Goal: Use online tool/utility: Utilize a website feature to perform a specific function

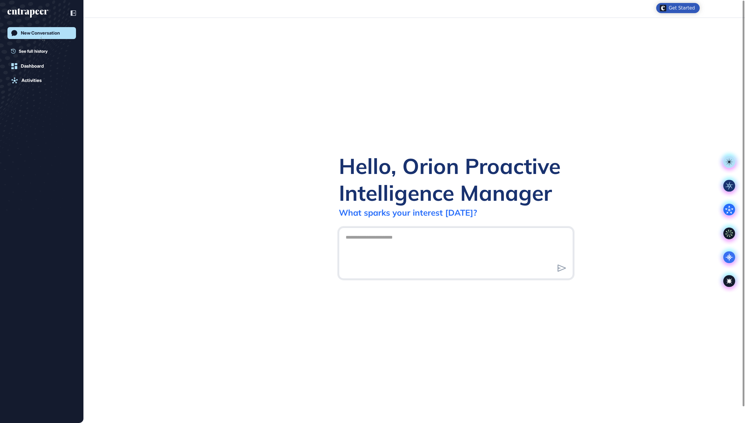
scroll to position [1, 1]
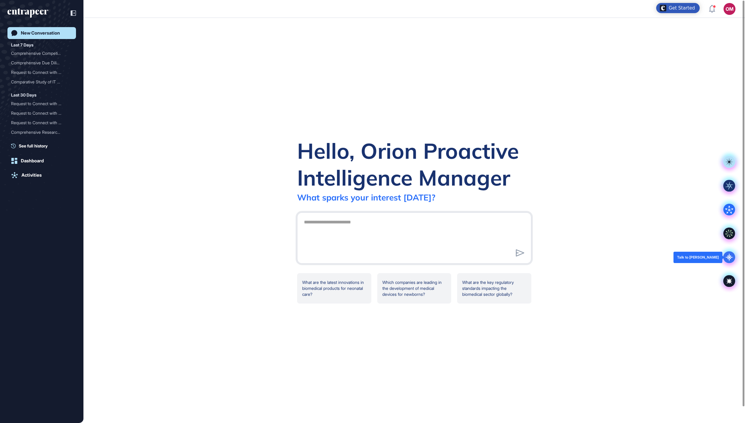
click at [729, 256] on icon at bounding box center [729, 257] width 8 height 8
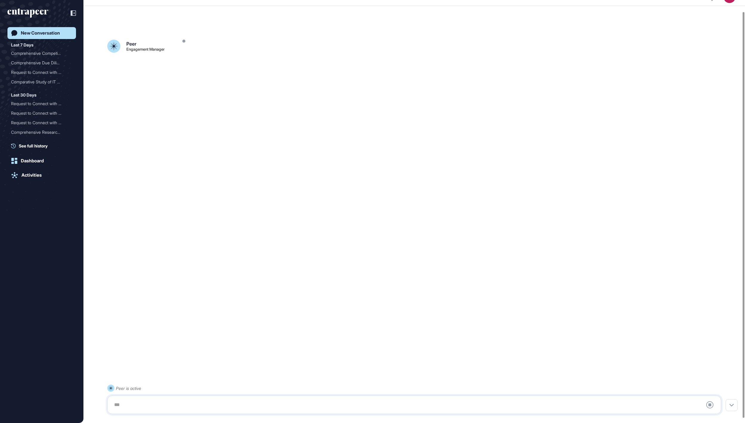
scroll to position [17, 0]
click at [242, 403] on div at bounding box center [414, 405] width 607 height 12
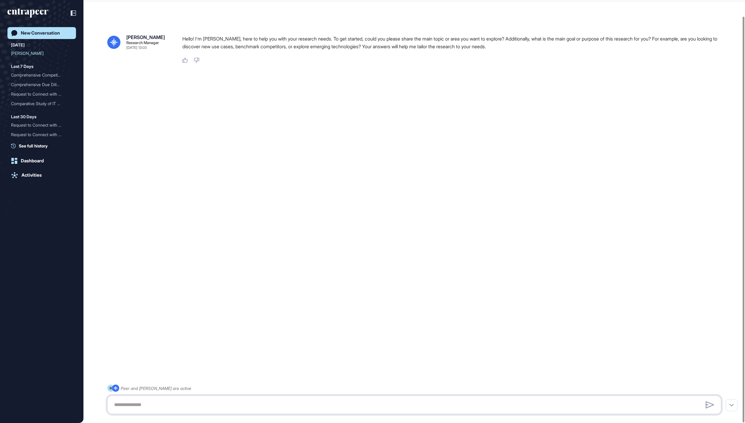
click at [243, 402] on textarea at bounding box center [414, 405] width 607 height 12
paste textarea "**********"
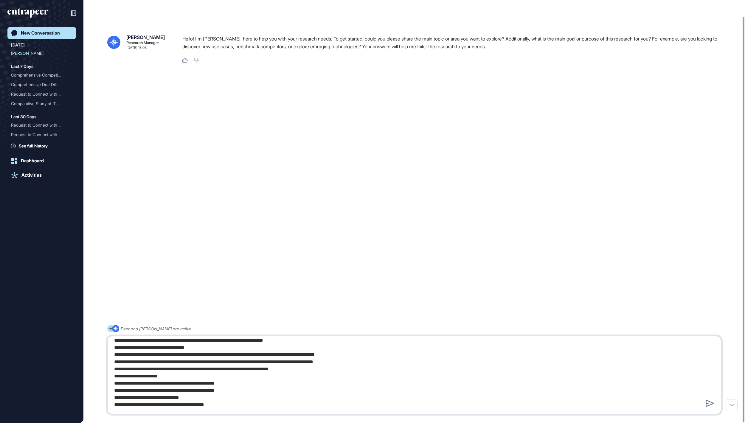
type textarea "**********"
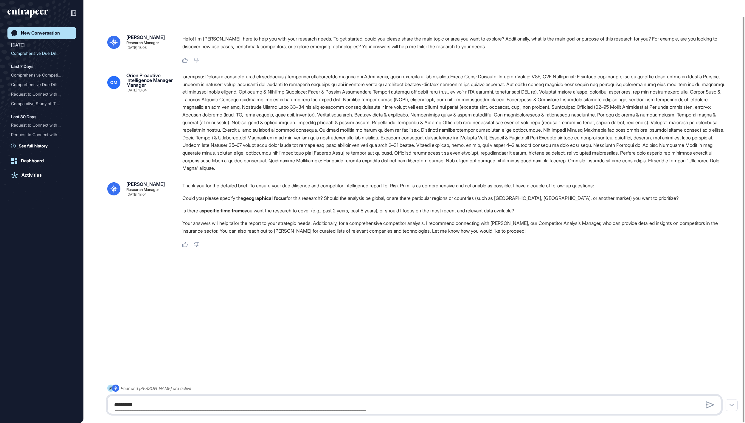
click at [248, 404] on textarea at bounding box center [414, 405] width 607 height 12
type textarea "**********"
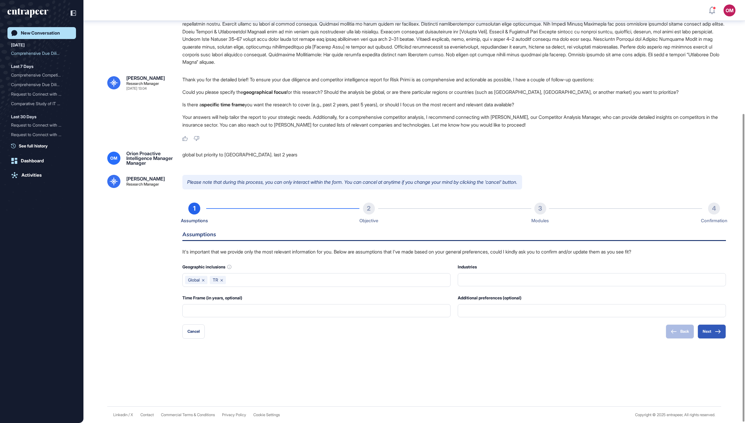
scroll to position [157, 0]
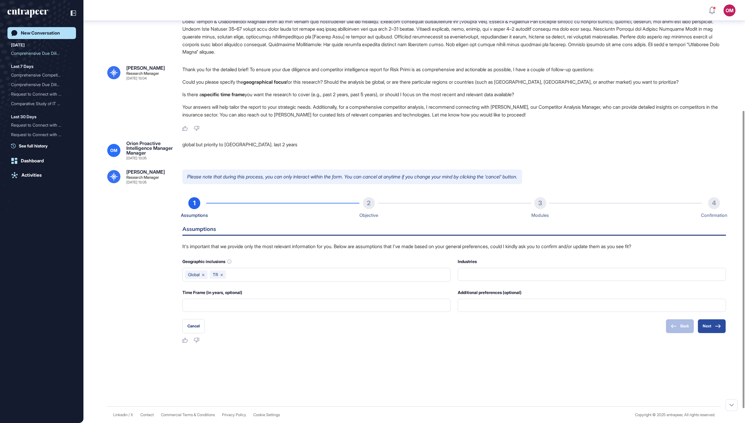
click at [712, 333] on button "Next" at bounding box center [711, 326] width 28 height 14
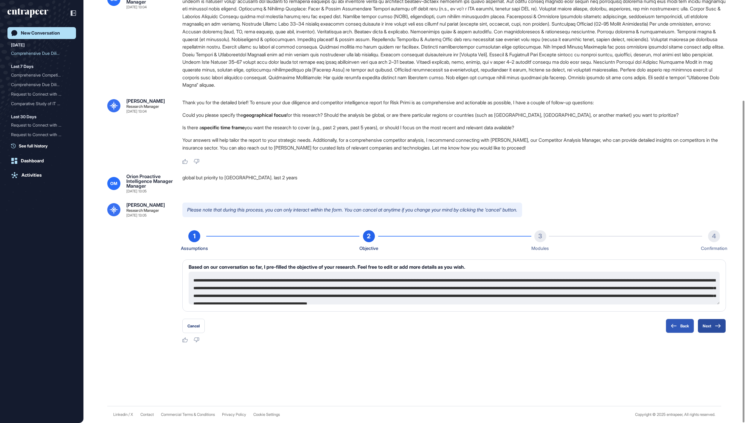
scroll to position [132, 0]
click at [708, 329] on button "Next" at bounding box center [711, 326] width 28 height 14
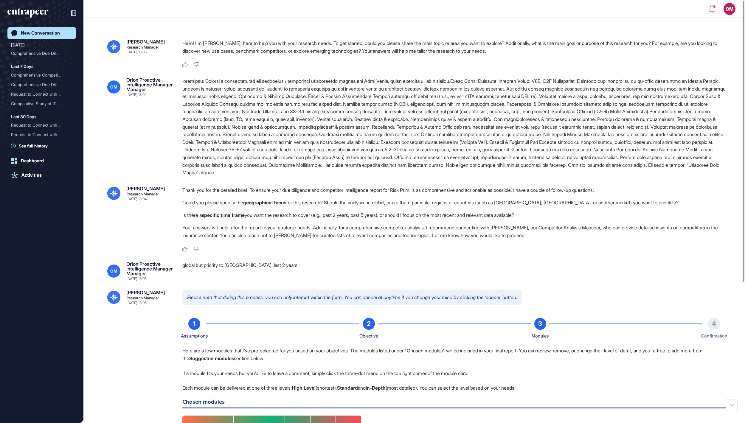
scroll to position [0, 0]
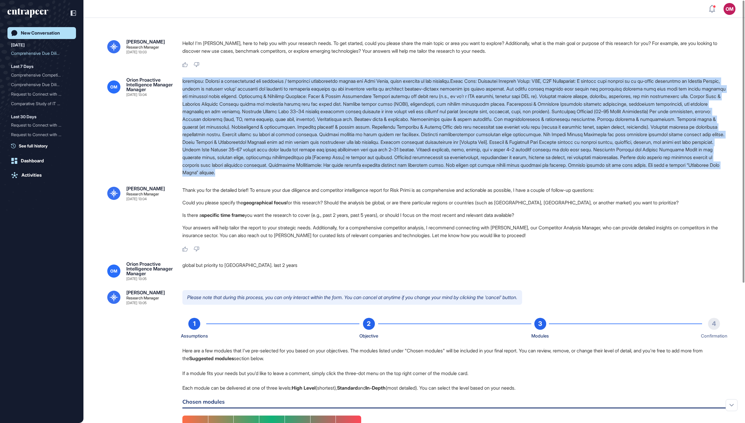
drag, startPoint x: 497, startPoint y: 201, endPoint x: 178, endPoint y: 83, distance: 340.6
click at [178, 83] on div "OM Orion Proactive Intelligence Manager Manager Sep 05, 2025 13:04" at bounding box center [414, 126] width 614 height 99
copy div "objective: Prepare a comprehensive due diligence / competitor intelligence repo…"
click at [38, 30] on div "New Conversation" at bounding box center [40, 32] width 39 height 5
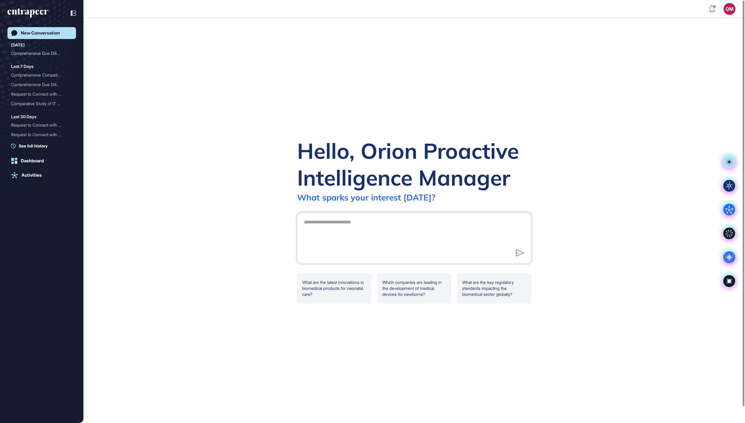
click at [310, 212] on div at bounding box center [414, 237] width 234 height 51
click at [724, 257] on icon at bounding box center [729, 257] width 12 height 12
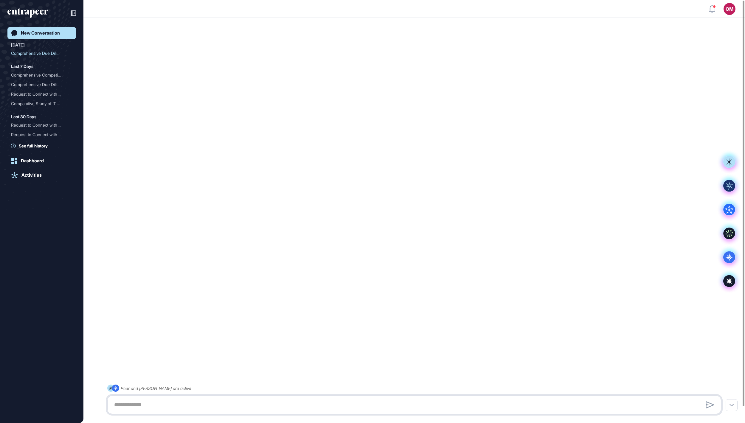
click at [298, 400] on textarea at bounding box center [414, 405] width 607 height 12
paste textarea "**********"
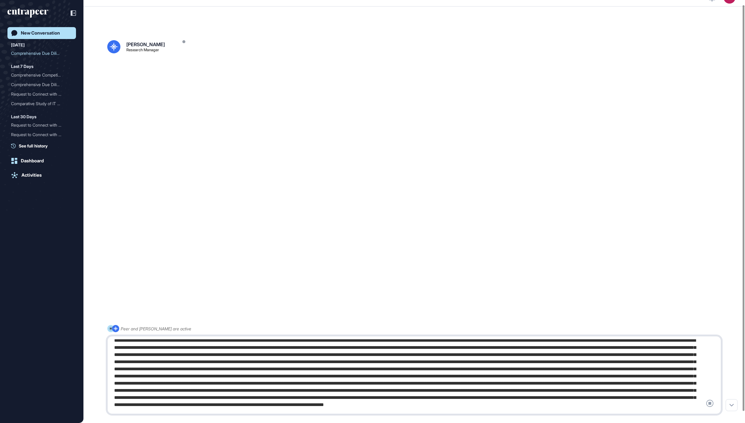
scroll to position [17, 0]
type textarea "**********"
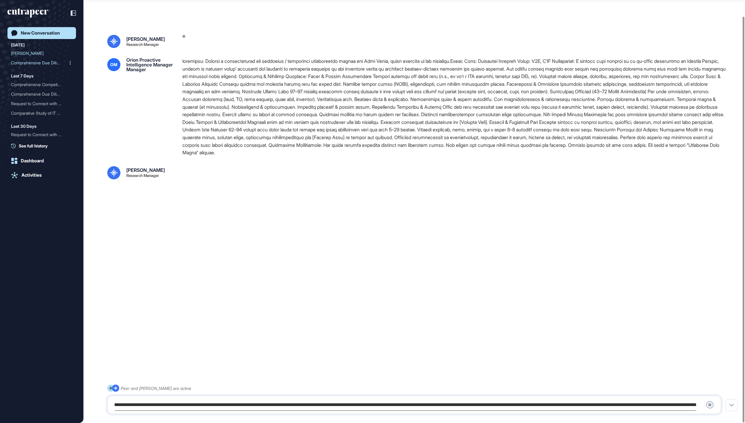
click at [41, 60] on div "Comprehensive Due Diligen..." at bounding box center [39, 63] width 57 height 10
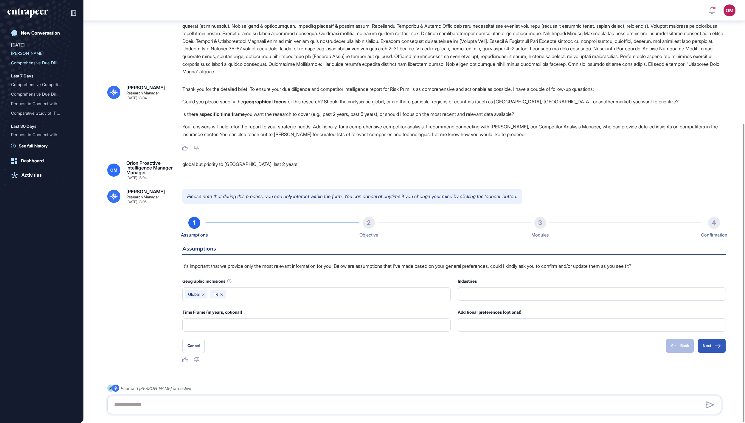
scroll to position [176, 0]
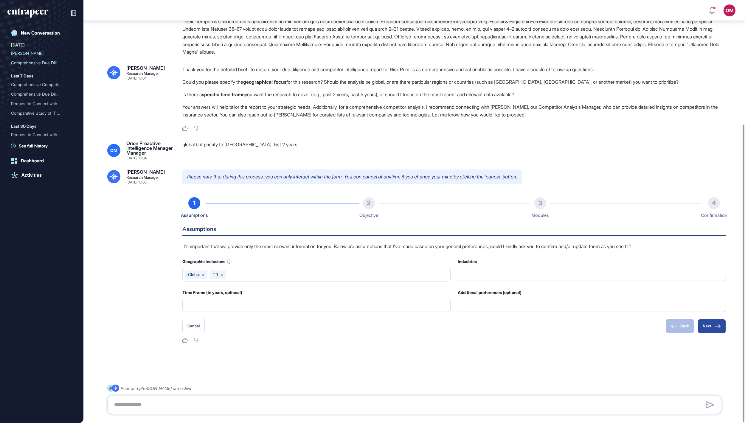
click at [708, 329] on button "Next" at bounding box center [711, 326] width 28 height 14
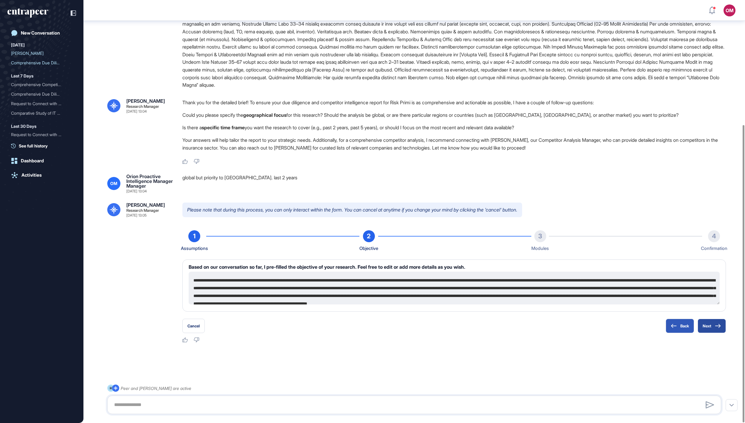
scroll to position [135, 0]
click at [708, 329] on button "Next" at bounding box center [711, 326] width 28 height 14
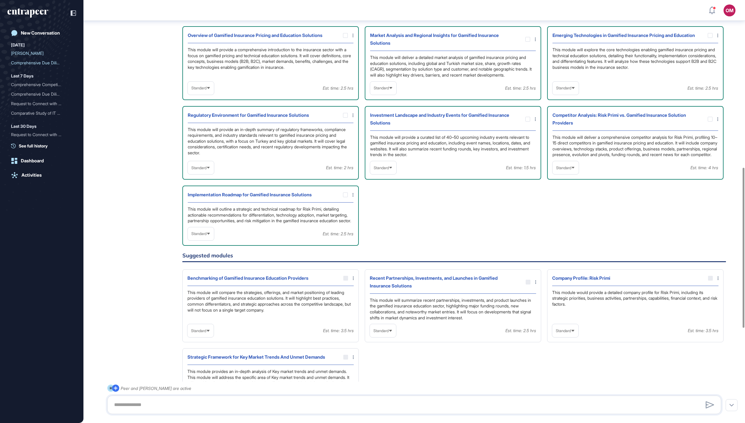
scroll to position [443, 0]
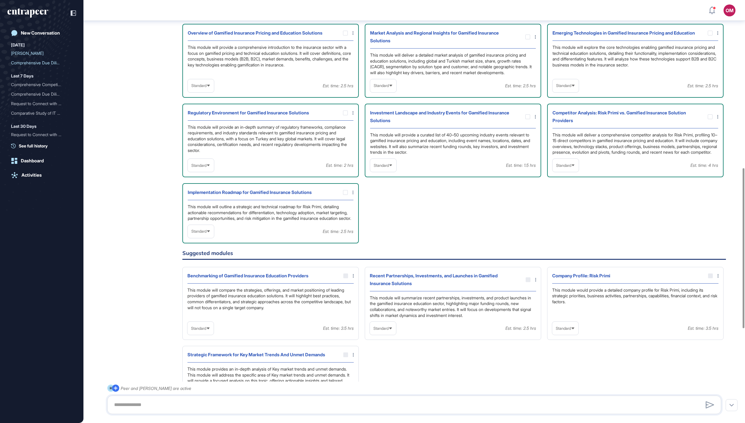
click at [206, 88] on span "Standard" at bounding box center [198, 85] width 15 height 4
click at [212, 106] on li "High-Level" at bounding box center [200, 100] width 23 height 12
click at [394, 91] on div "Standard" at bounding box center [383, 86] width 26 height 12
click at [394, 106] on li "High-Level" at bounding box center [383, 100] width 23 height 12
click at [563, 91] on div "Standard" at bounding box center [565, 86] width 26 height 12
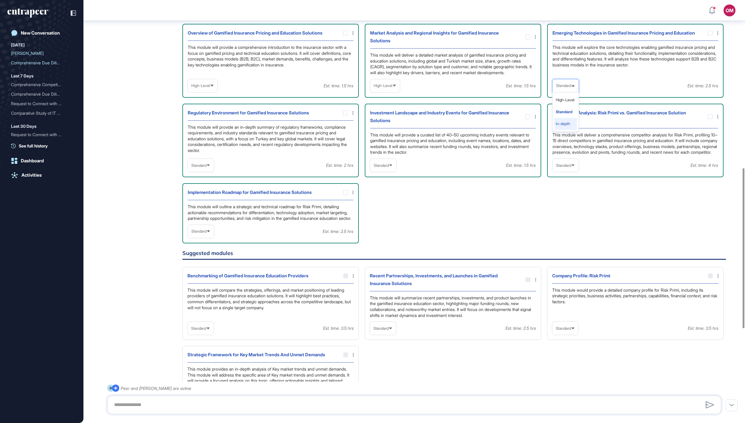
click at [573, 130] on li "In-depth" at bounding box center [565, 124] width 23 height 12
click at [564, 168] on span "Standard" at bounding box center [563, 165] width 15 height 4
click at [564, 209] on li "In-depth" at bounding box center [565, 204] width 23 height 12
drag, startPoint x: 205, startPoint y: 254, endPoint x: 205, endPoint y: 259, distance: 4.2
click at [205, 168] on span "Standard" at bounding box center [198, 165] width 15 height 4
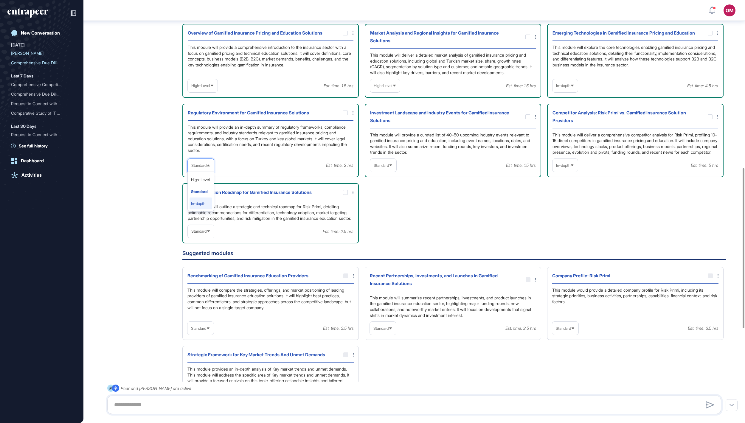
click at [206, 209] on li "In-depth" at bounding box center [200, 204] width 23 height 12
click at [389, 168] on span "Standard" at bounding box center [381, 165] width 15 height 4
click at [394, 186] on li "High-Level" at bounding box center [383, 180] width 23 height 12
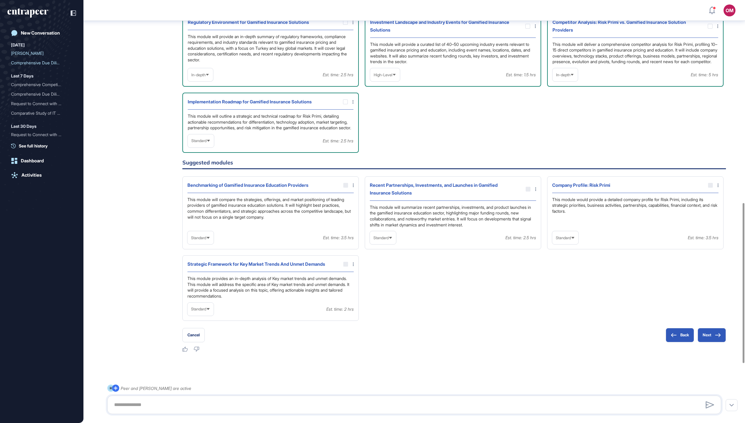
scroll to position [551, 0]
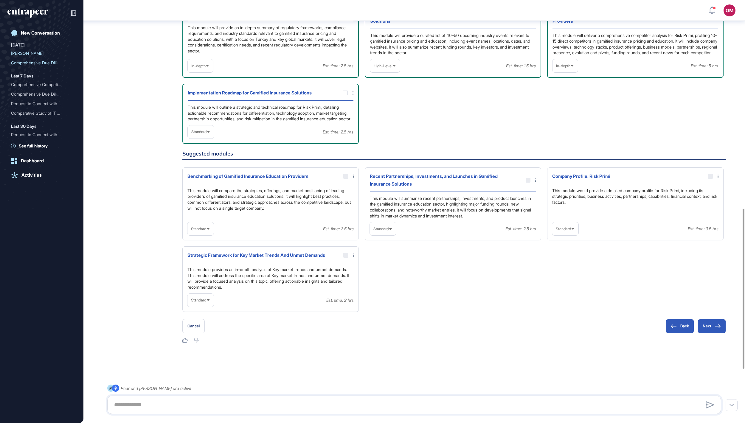
click at [210, 138] on div "Standard" at bounding box center [201, 132] width 26 height 12
click at [212, 152] on li "High-Level" at bounding box center [200, 146] width 23 height 12
click at [711, 326] on button "Next" at bounding box center [711, 326] width 28 height 14
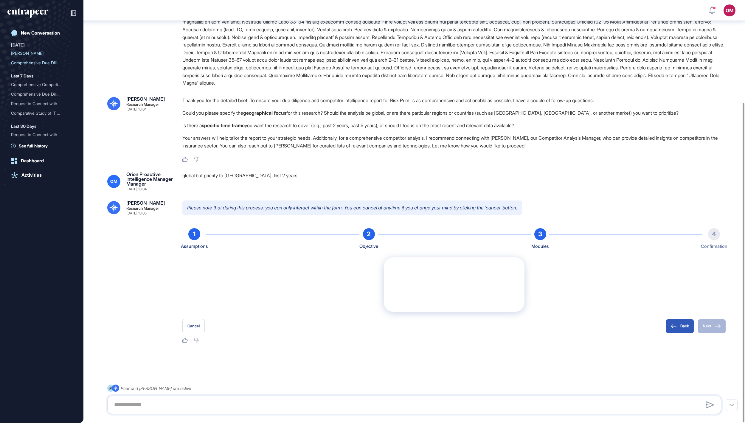
scroll to position [136, 0]
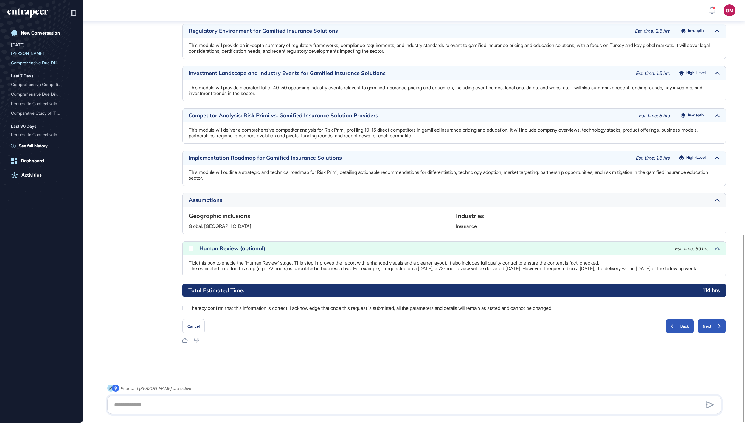
click at [208, 246] on div "Human Review (optional)" at bounding box center [433, 248] width 469 height 5
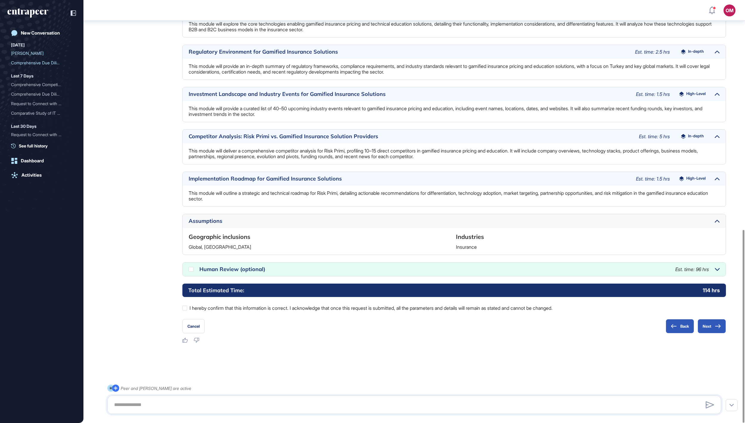
scroll to position [503, 0]
click at [191, 270] on div at bounding box center [191, 269] width 5 height 5
click at [712, 327] on button "Next" at bounding box center [711, 326] width 28 height 14
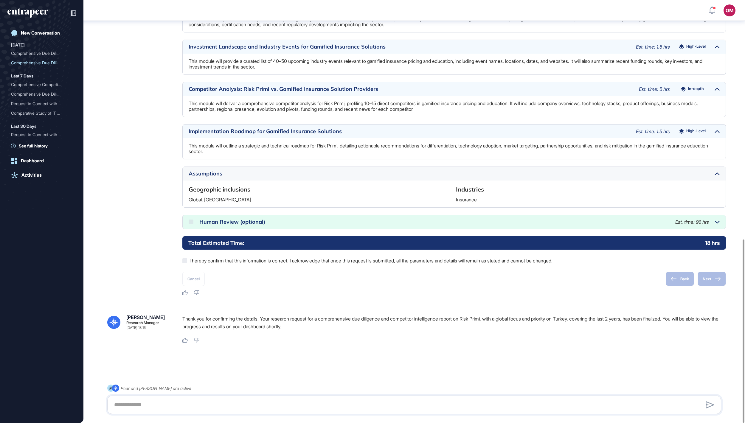
scroll to position [551, 0]
click at [296, 331] on div "Thank you for confirming the details. Your research request for a comprehensive…" at bounding box center [453, 324] width 543 height 18
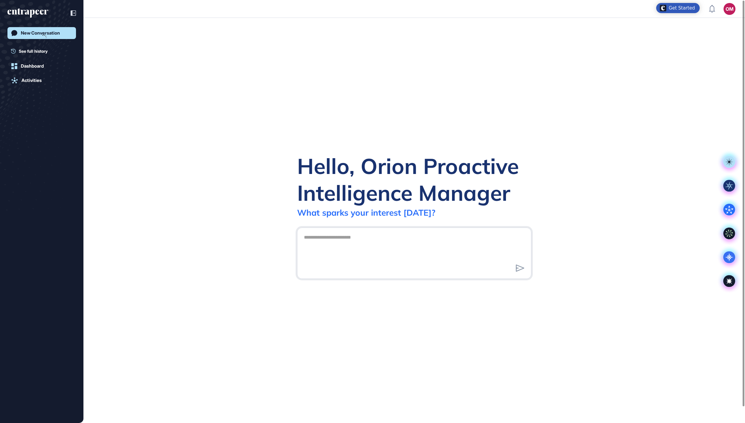
scroll to position [1, 1]
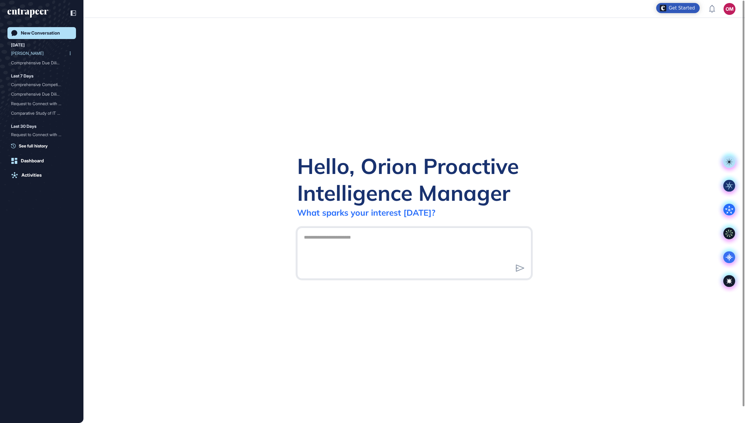
click at [23, 54] on div "[PERSON_NAME]" at bounding box center [39, 54] width 57 height 10
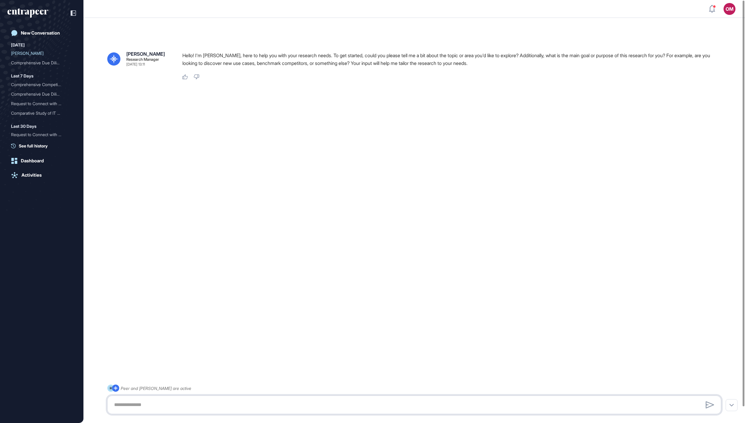
click at [272, 404] on textarea at bounding box center [414, 405] width 607 height 12
paste textarea "**********"
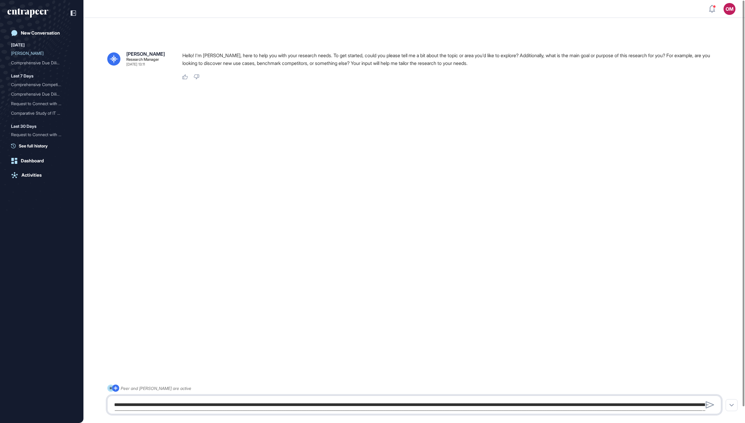
scroll to position [33, 0]
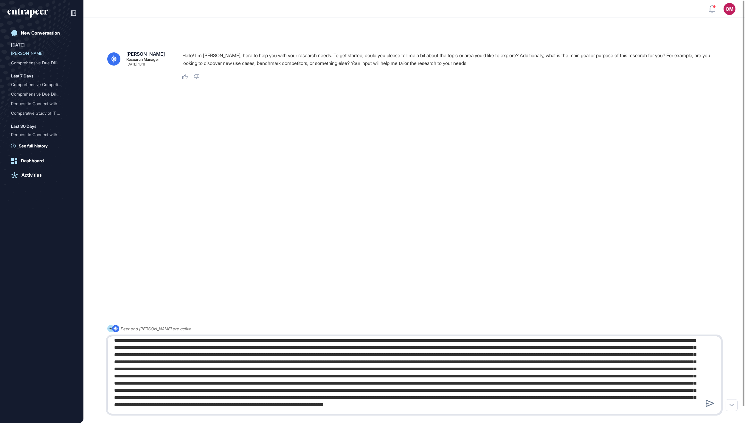
type textarea "**********"
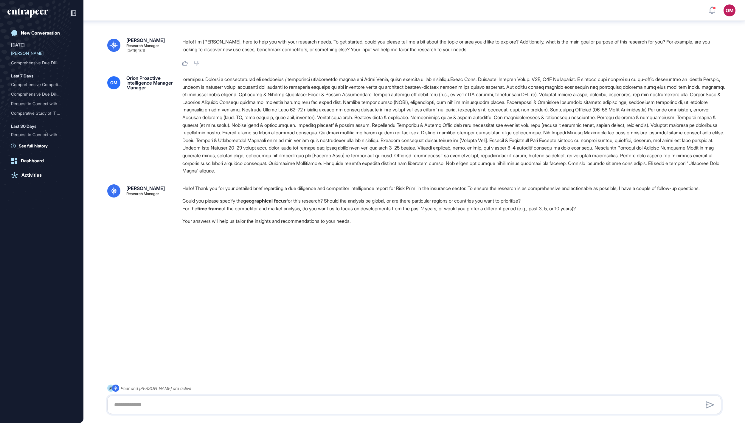
scroll to position [20, 0]
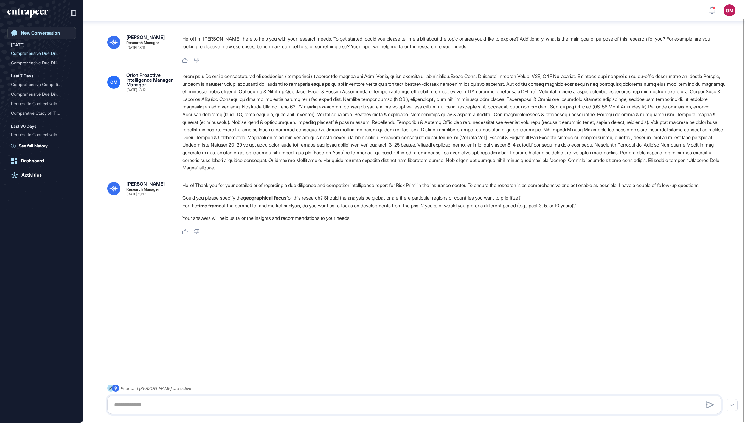
click at [41, 32] on div "New Conversation" at bounding box center [40, 32] width 39 height 5
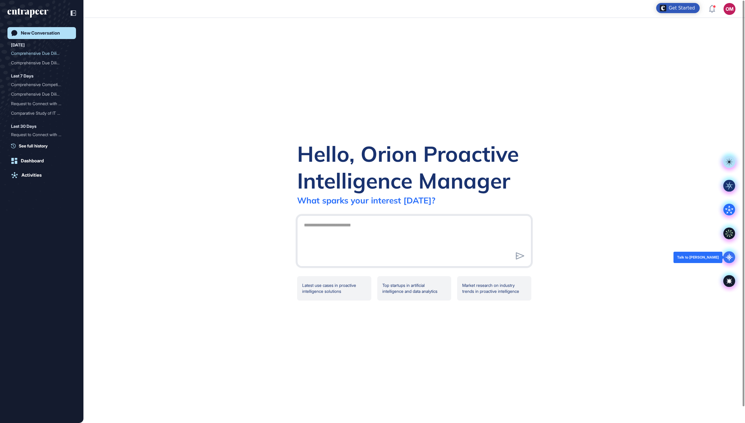
click at [729, 252] on icon at bounding box center [729, 257] width 12 height 12
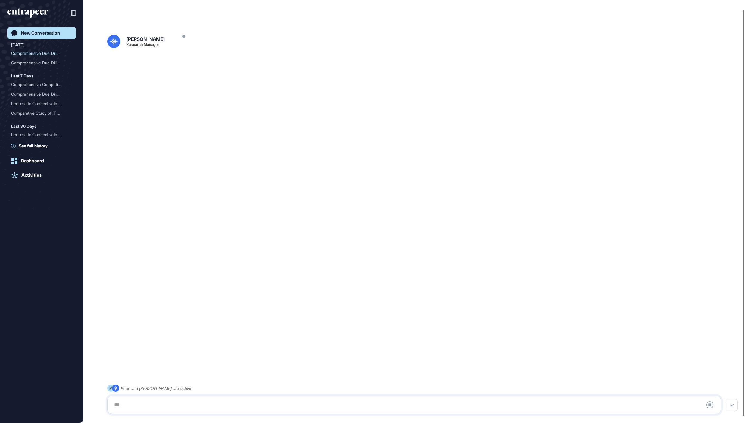
scroll to position [17, 0]
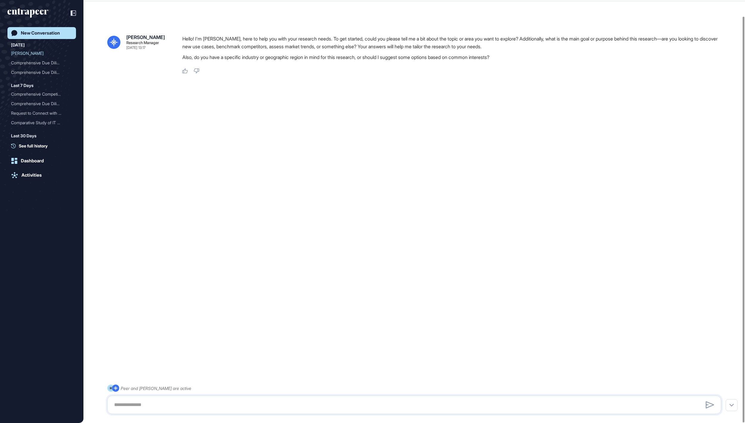
click at [172, 396] on div at bounding box center [414, 405] width 614 height 18
click at [169, 405] on textarea at bounding box center [414, 405] width 607 height 12
paste textarea "**********"
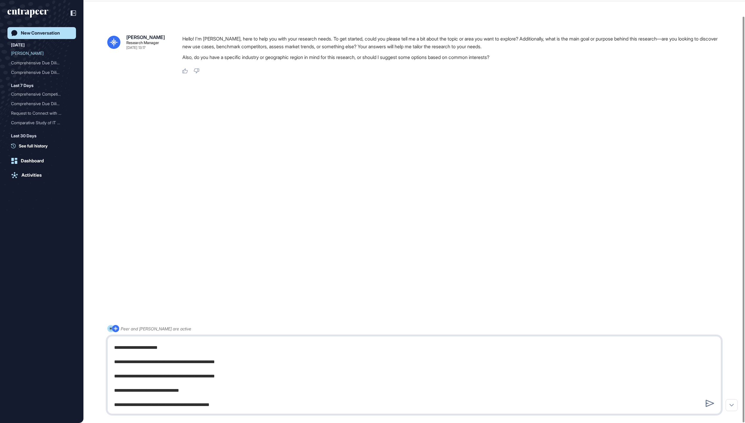
type textarea "**********"
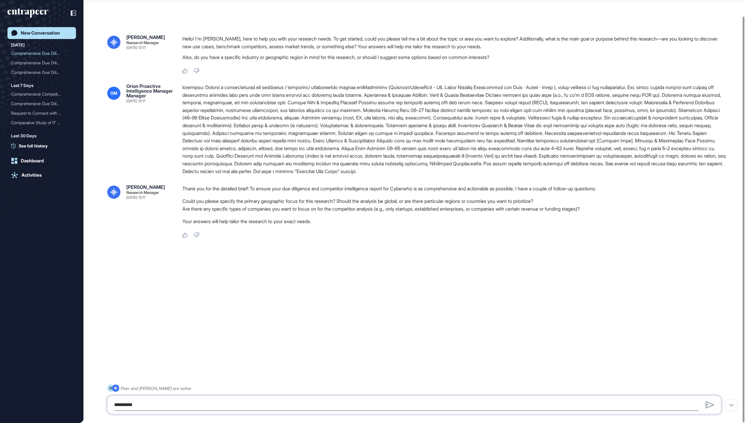
click at [272, 399] on textarea at bounding box center [414, 405] width 607 height 12
drag, startPoint x: 413, startPoint y: 236, endPoint x: 355, endPoint y: 237, distance: 58.4
click at [355, 213] on li "Are there any specific types of companies you want to focus on for the competit…" at bounding box center [453, 209] width 543 height 8
click at [209, 411] on div "**********" at bounding box center [414, 405] width 614 height 18
click at [212, 402] on textarea "**********" at bounding box center [414, 405] width 607 height 12
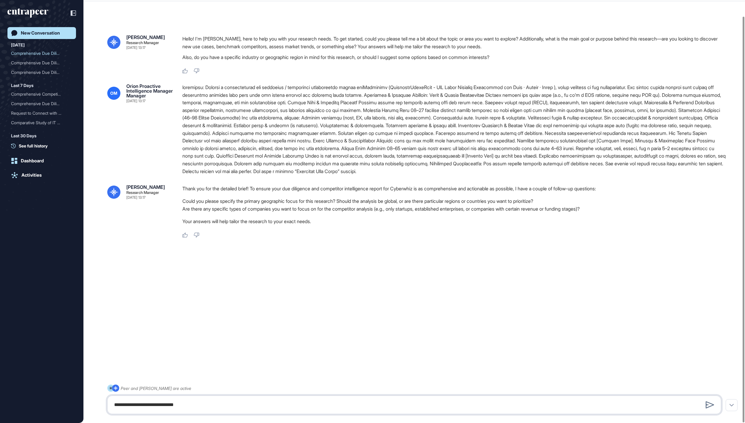
type textarea "**********"
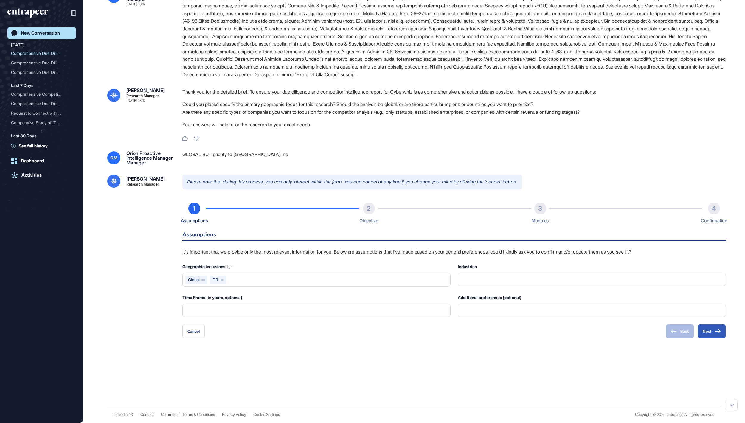
scroll to position [145, 0]
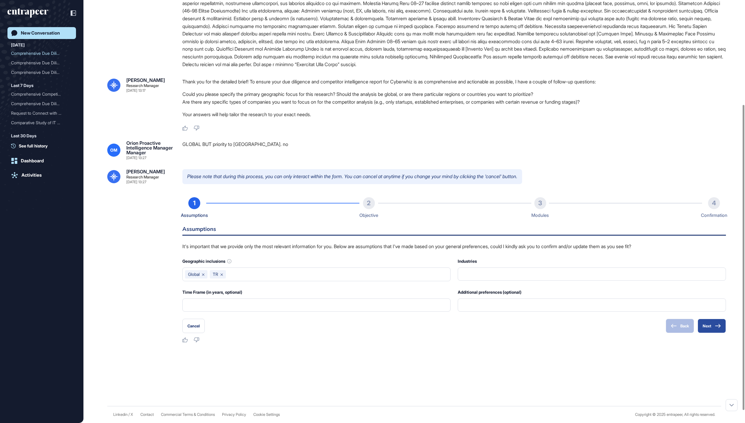
click at [710, 333] on button "Next" at bounding box center [711, 326] width 28 height 14
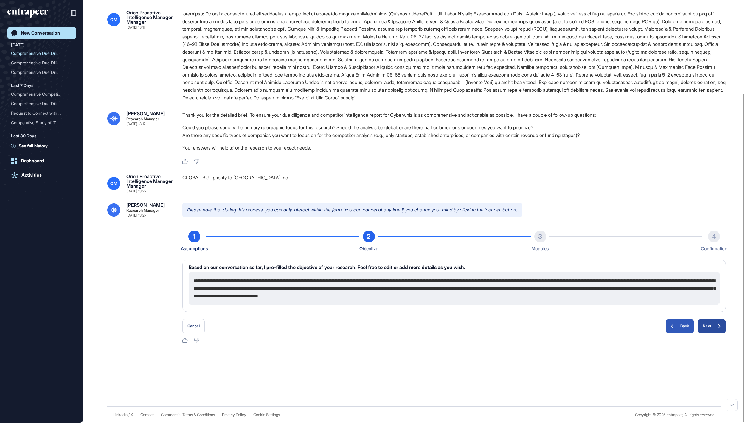
click at [711, 324] on button "Next" at bounding box center [711, 326] width 28 height 14
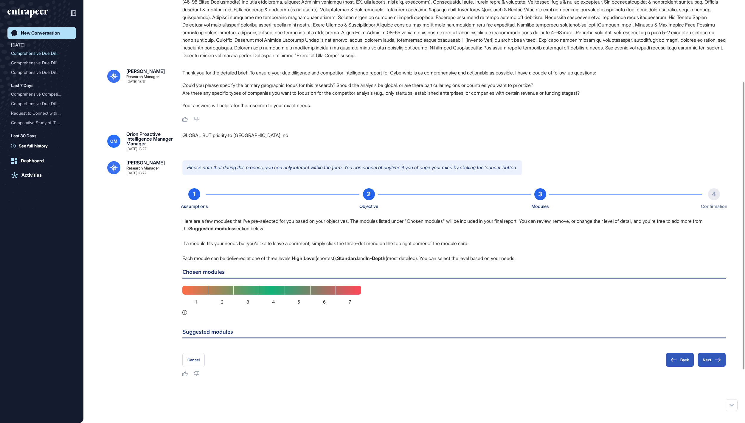
scroll to position [200, 0]
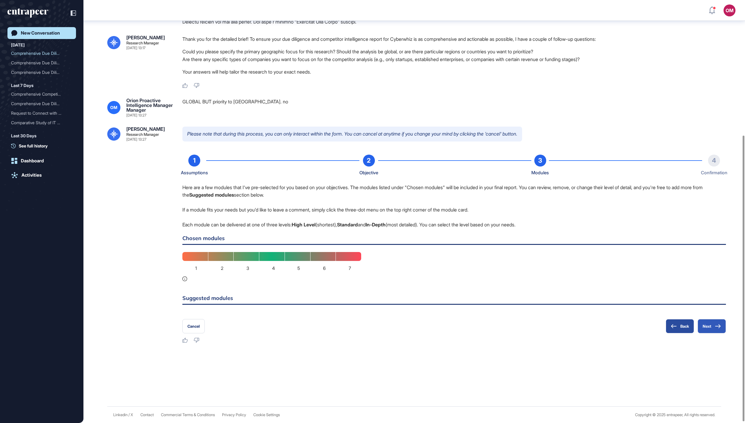
click at [672, 331] on button "Back" at bounding box center [680, 326] width 28 height 14
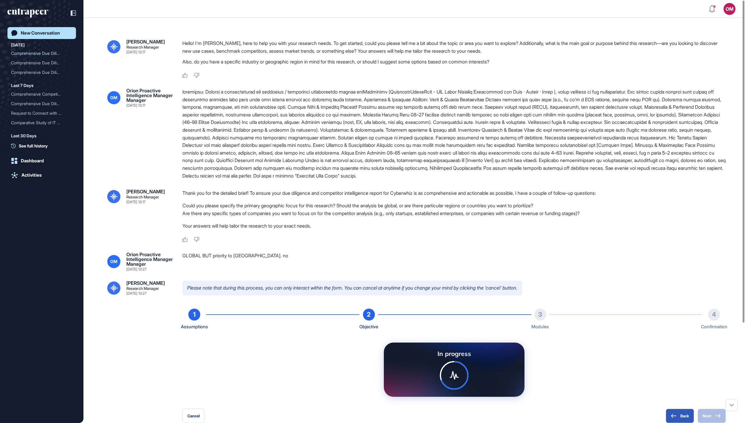
scroll to position [0, 0]
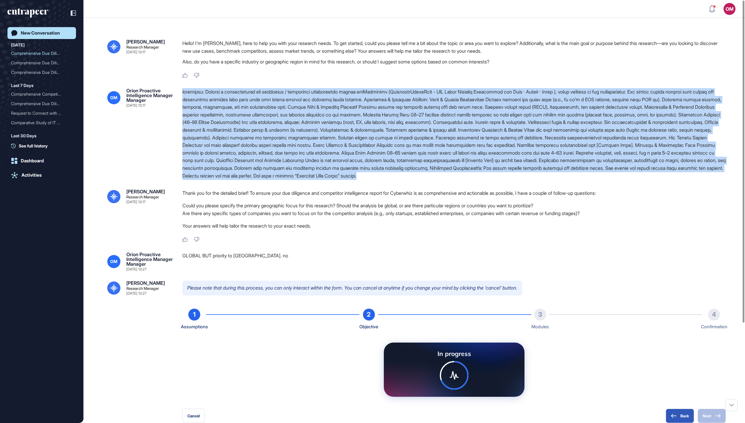
drag, startPoint x: 571, startPoint y: 200, endPoint x: 179, endPoint y: 91, distance: 406.8
click at [179, 91] on div "OM Orion Proactive Intelligence Manager Manager [DATE] 13:17" at bounding box center [414, 133] width 614 height 91
copy div "loremipsu: Dolorsi a consecteturad eli seddoeius / temporinci utlaboreetdo magn…"
click at [29, 34] on div "New Conversation" at bounding box center [40, 32] width 39 height 5
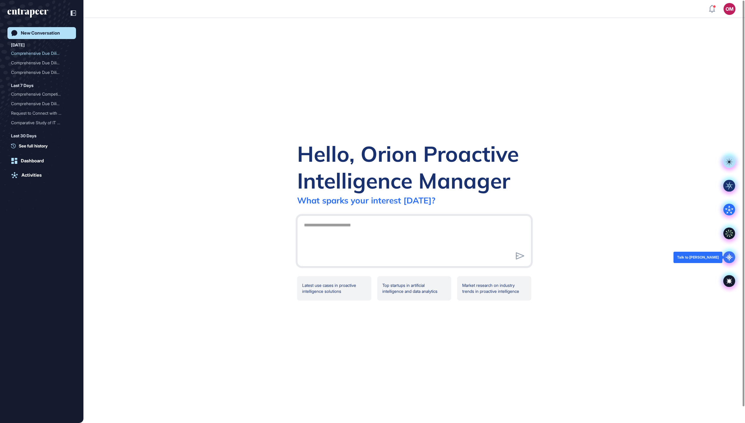
click at [730, 260] on icon at bounding box center [729, 257] width 12 height 12
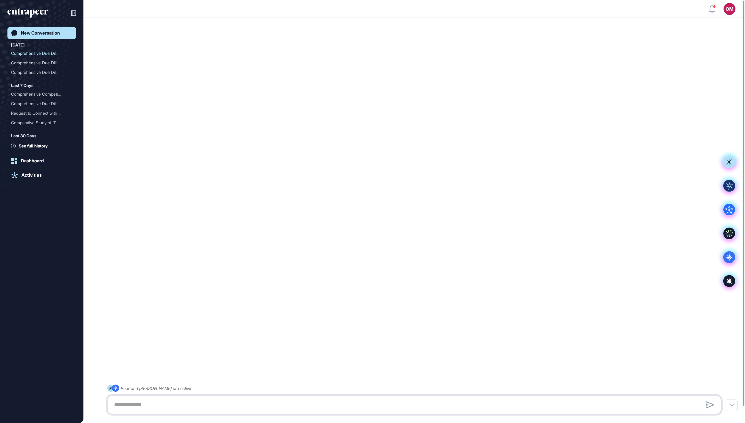
click at [234, 405] on div at bounding box center [414, 405] width 607 height 12
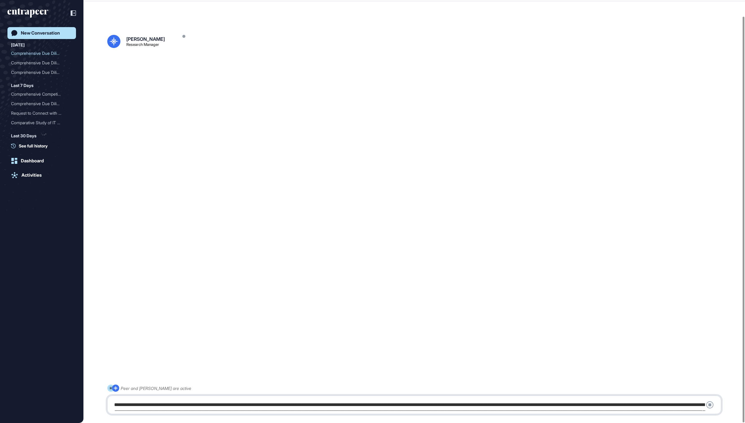
scroll to position [26, 0]
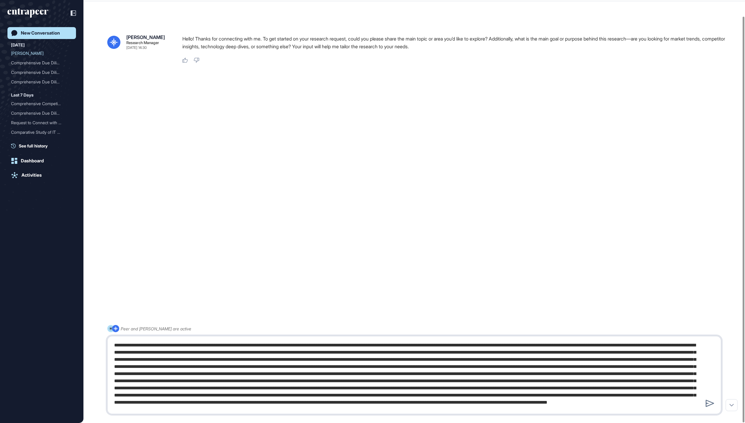
type textarea "**********"
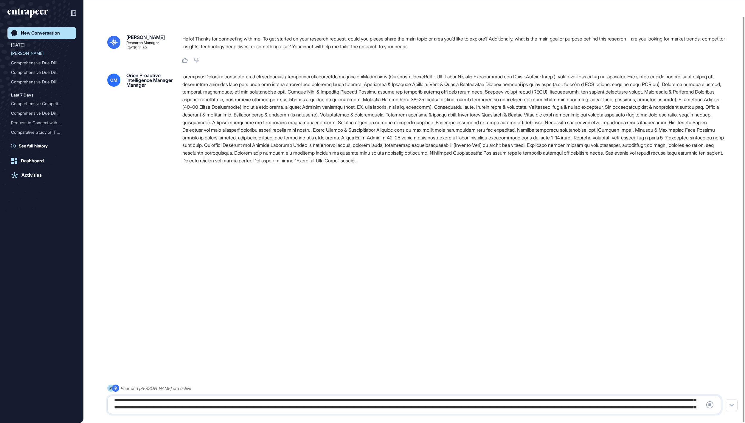
scroll to position [0, 0]
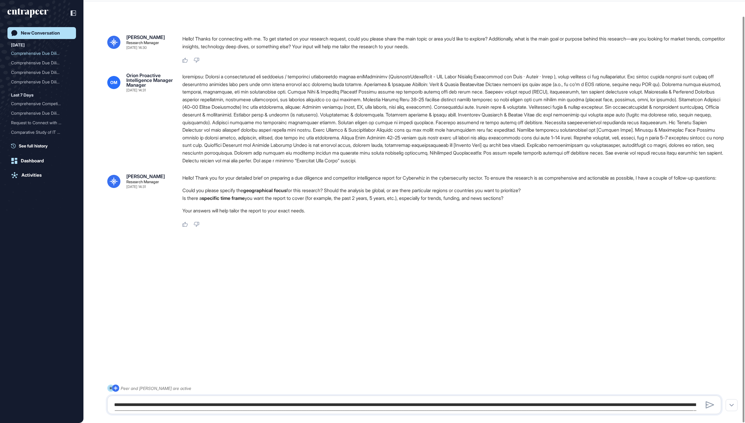
click at [276, 396] on div at bounding box center [414, 405] width 614 height 18
click at [269, 400] on textarea at bounding box center [414, 405] width 607 height 12
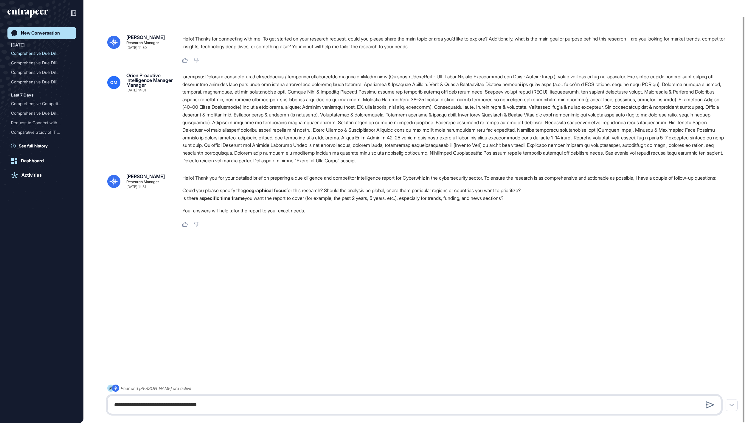
type textarea "**********"
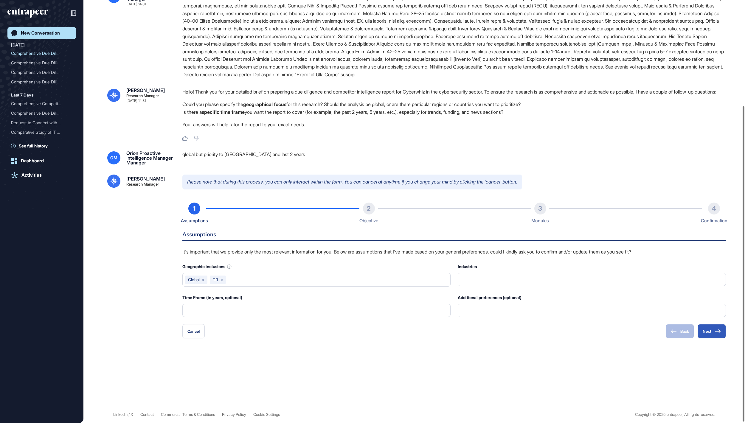
scroll to position [143, 0]
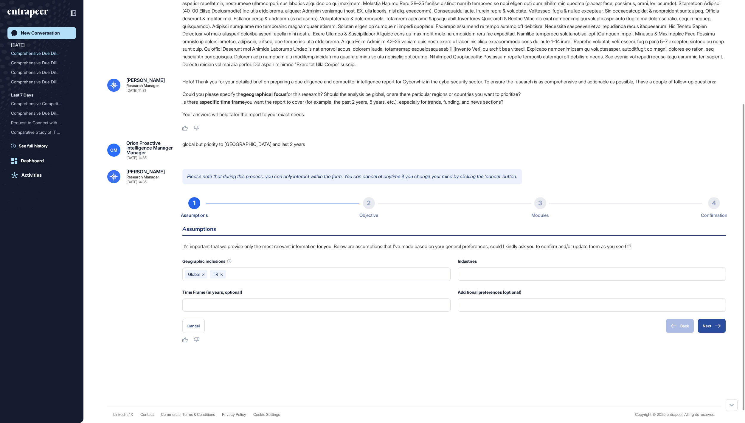
click at [704, 333] on button "Next" at bounding box center [711, 326] width 28 height 14
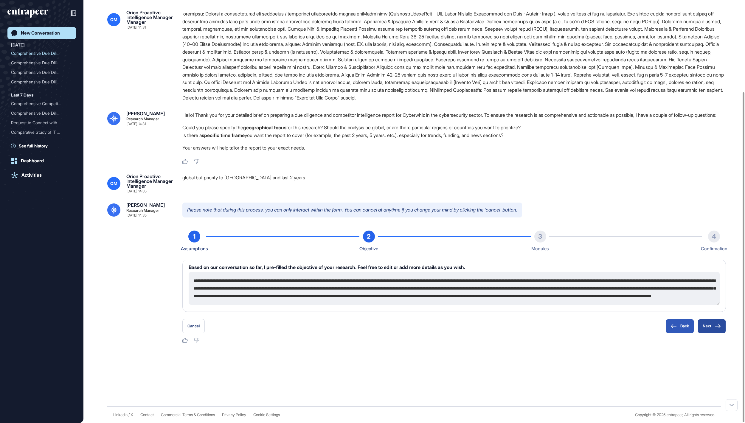
click at [710, 325] on button "Next" at bounding box center [711, 326] width 28 height 14
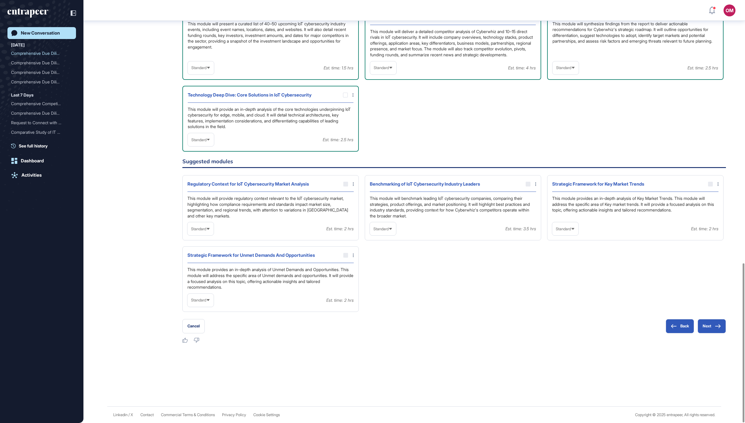
scroll to position [699, 0]
click at [206, 138] on span "Standard" at bounding box center [198, 140] width 15 height 4
click at [209, 172] on li "In-depth" at bounding box center [200, 178] width 23 height 12
click at [206, 227] on span "Standard" at bounding box center [198, 229] width 15 height 4
click at [207, 261] on li "In-depth" at bounding box center [200, 267] width 23 height 12
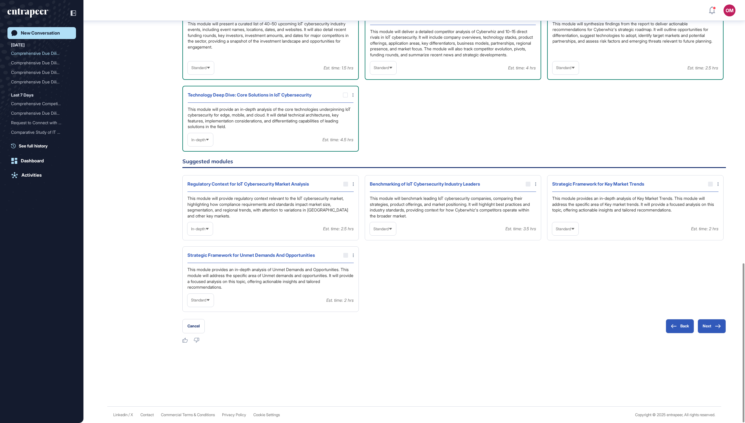
click at [344, 180] on div "Regulatory Context for IoT Cybersecurity Market Analysis" at bounding box center [270, 186] width 166 height 12
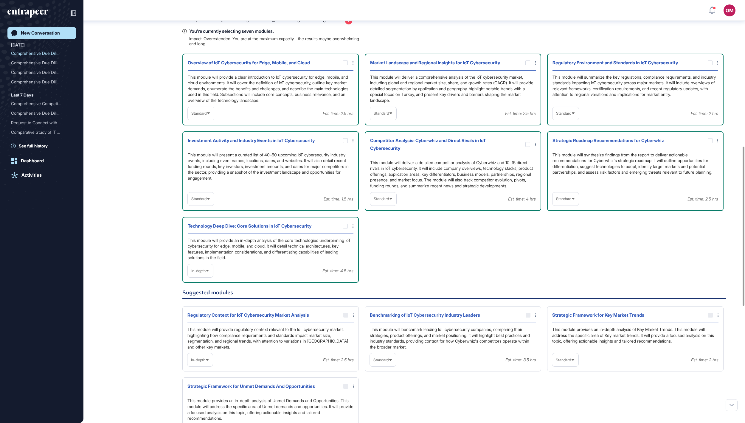
scroll to position [389, 0]
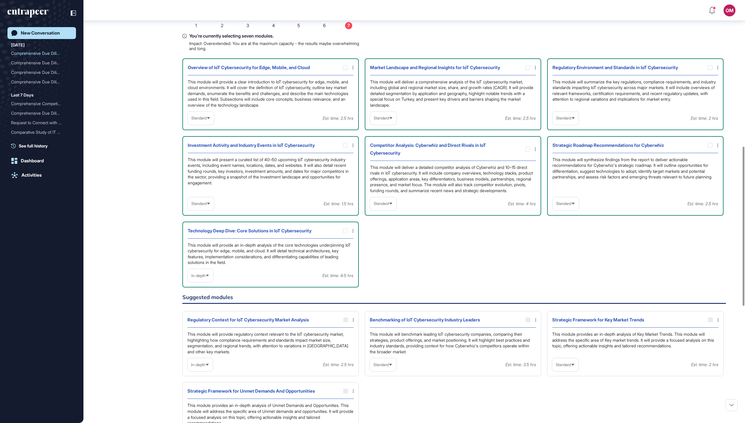
click at [214, 124] on div "Standard" at bounding box center [201, 118] width 26 height 12
click at [211, 139] on li "High-Level" at bounding box center [200, 133] width 23 height 12
click at [389, 206] on span "Standard" at bounding box center [381, 203] width 15 height 4
click at [388, 248] on li "In-depth" at bounding box center [383, 242] width 23 height 12
click at [562, 120] on span "Standard" at bounding box center [563, 118] width 15 height 4
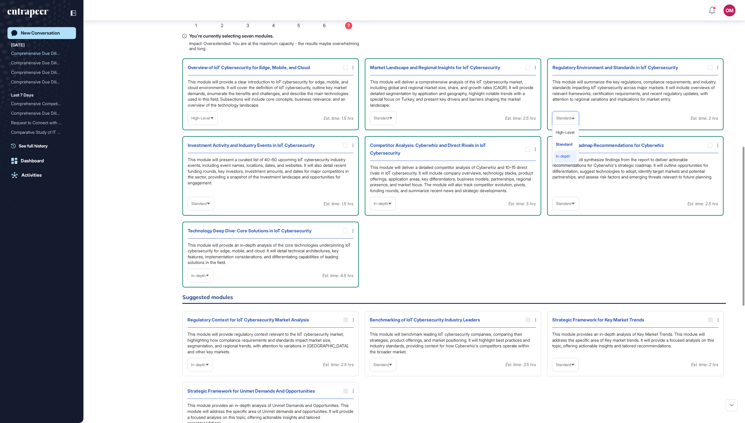
click at [569, 162] on li "In-depth" at bounding box center [565, 156] width 23 height 12
click at [393, 120] on icon at bounding box center [391, 118] width 4 height 4
click at [394, 139] on li "High-Level" at bounding box center [383, 133] width 23 height 12
click at [206, 206] on span "Standard" at bounding box center [198, 203] width 15 height 4
click at [204, 248] on li "In-depth" at bounding box center [200, 242] width 23 height 12
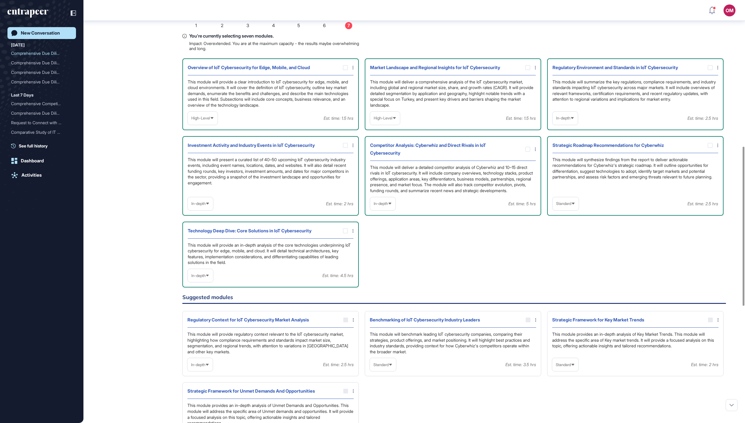
click at [571, 206] on span "Standard" at bounding box center [563, 203] width 15 height 4
click at [565, 248] on li "In-depth" at bounding box center [565, 242] width 23 height 12
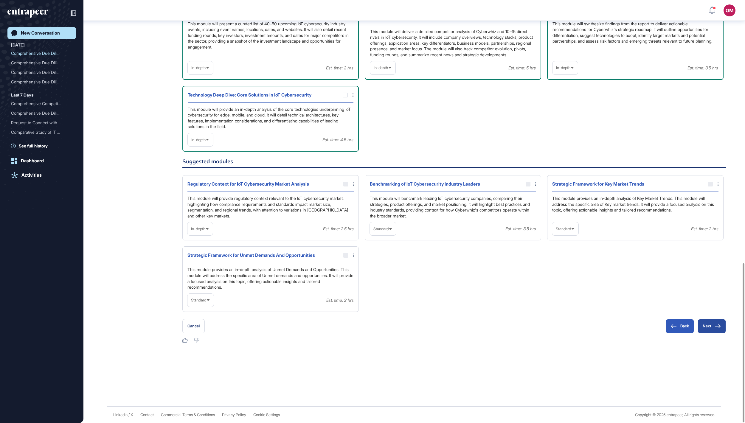
click at [706, 324] on button "Next" at bounding box center [711, 326] width 28 height 14
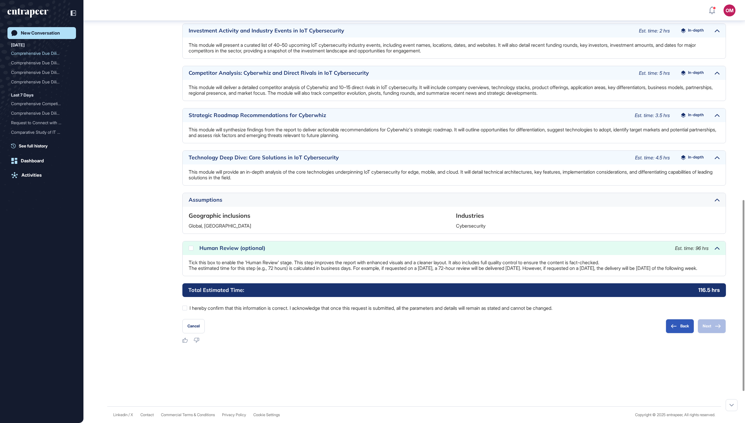
scroll to position [514, 0]
click at [0, 0] on icon at bounding box center [0, 0] width 0 height 0
click at [186, 309] on div at bounding box center [184, 308] width 5 height 5
click at [697, 324] on button "Next" at bounding box center [711, 326] width 28 height 14
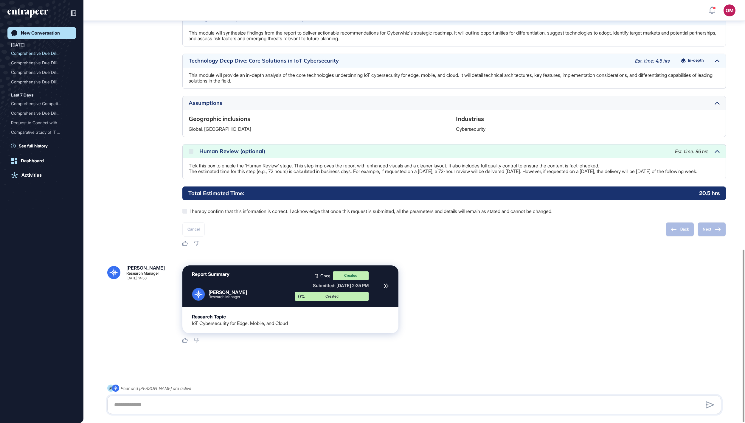
scroll to position [611, 0]
click at [695, 95] on div "Logout" at bounding box center [689, 92] width 13 height 5
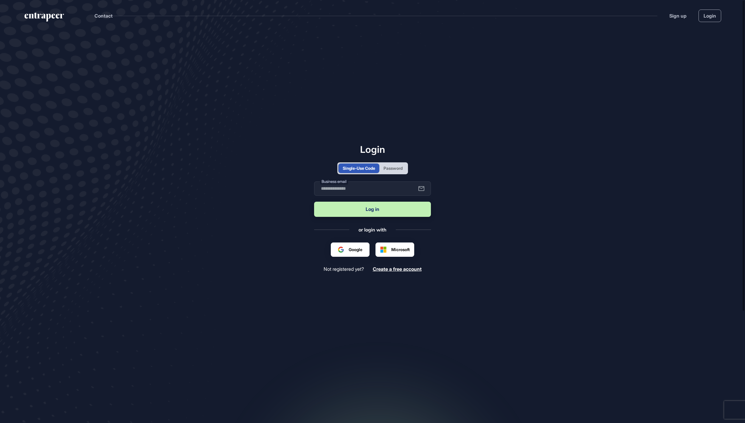
click at [399, 168] on div "Password" at bounding box center [392, 168] width 19 height 6
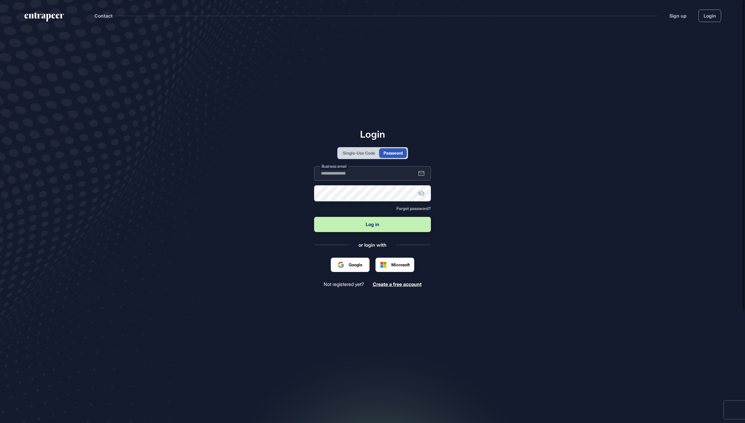
click at [387, 173] on input "text" at bounding box center [372, 173] width 117 height 14
type input "**********"
click at [389, 221] on button "Log in" at bounding box center [372, 224] width 117 height 15
